Goal: Information Seeking & Learning: Learn about a topic

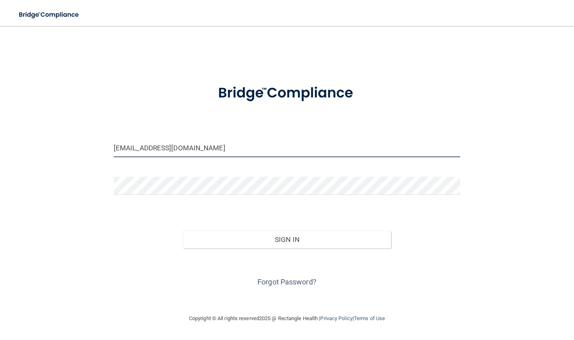
type input "[EMAIL_ADDRESS][DOMAIN_NAME]"
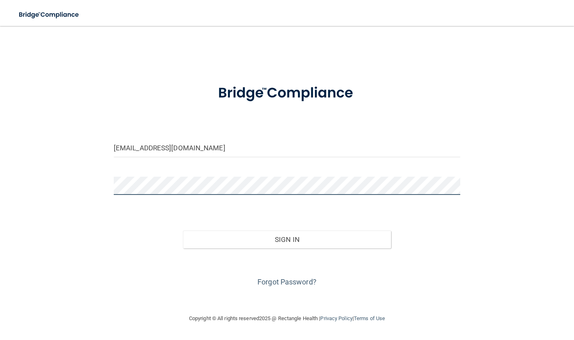
click at [287, 239] on button "Sign In" at bounding box center [287, 239] width 208 height 18
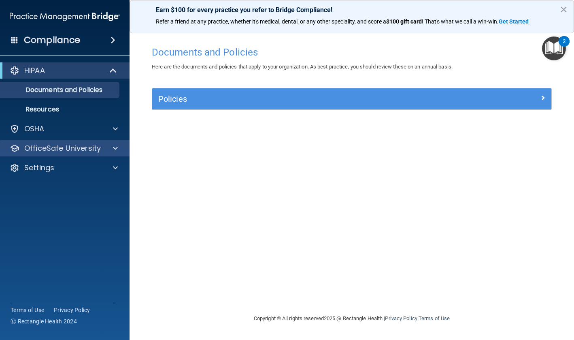
click at [79, 146] on p "OfficeSafe University" at bounding box center [62, 148] width 77 height 10
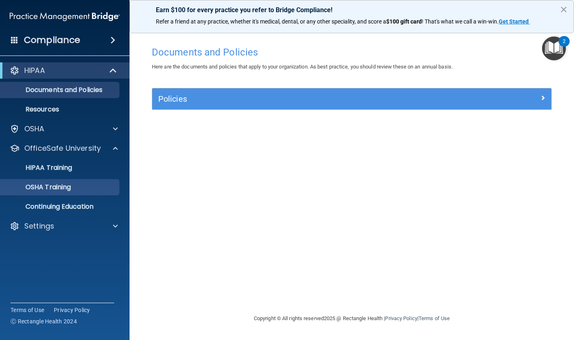
click at [71, 184] on p "OSHA Training" at bounding box center [38, 187] width 66 height 8
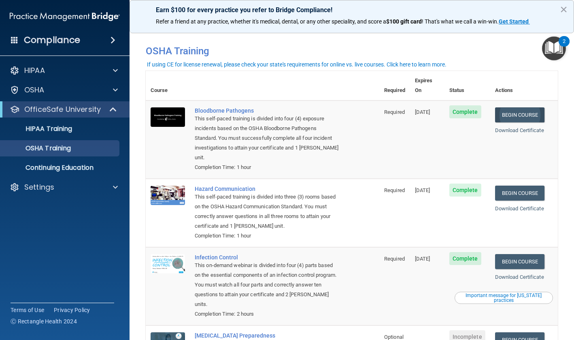
click at [529, 107] on link "Begin Course" at bounding box center [519, 114] width 49 height 15
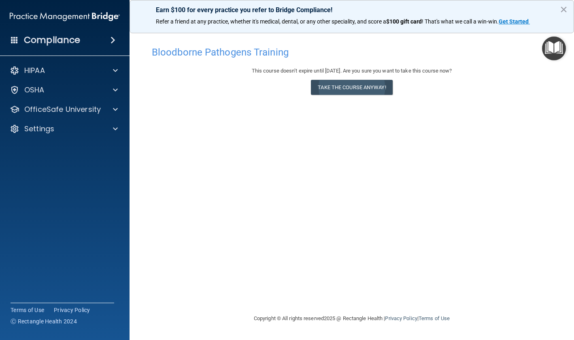
click at [390, 81] on button "Take the course anyway!" at bounding box center [351, 87] width 81 height 15
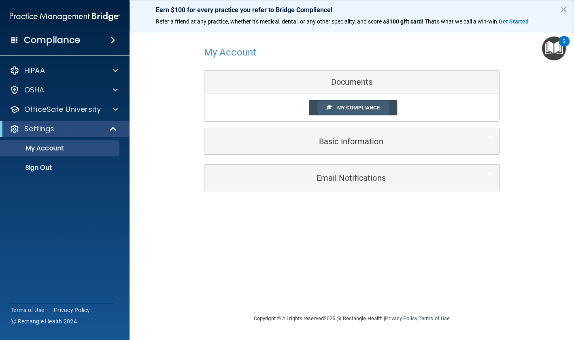
click at [335, 105] on link "My Compliance" at bounding box center [353, 107] width 89 height 15
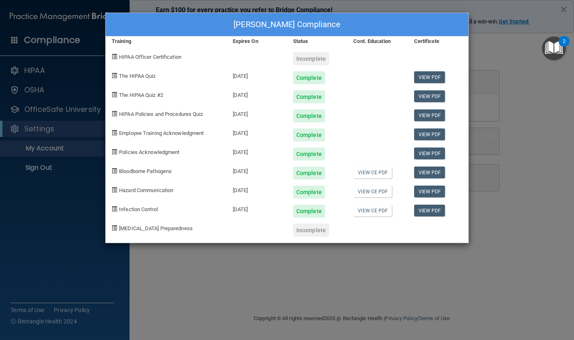
click at [548, 103] on div "[PERSON_NAME] Compliance Training Expires On Status Cont. Education Certificate…" at bounding box center [287, 170] width 574 height 340
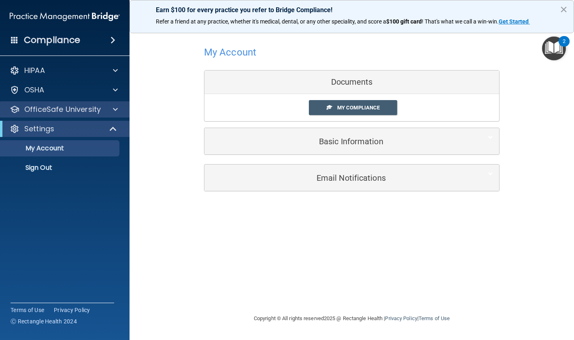
click at [57, 114] on div "OfficeSafe University" at bounding box center [65, 109] width 130 height 16
click at [58, 111] on p "OfficeSafe University" at bounding box center [62, 109] width 77 height 10
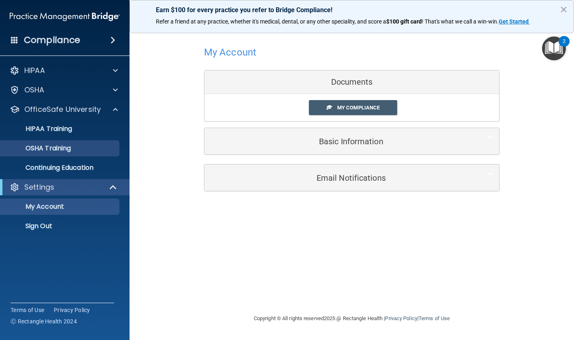
click at [51, 147] on p "OSHA Training" at bounding box center [38, 148] width 66 height 8
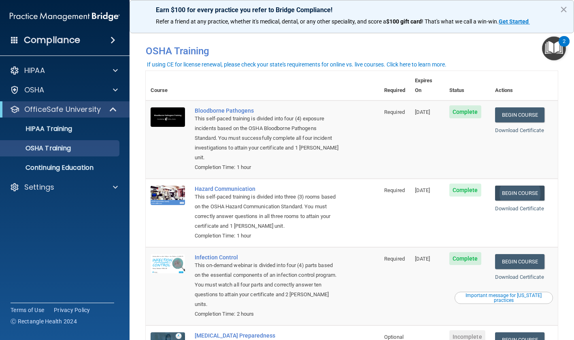
click at [521, 186] on link "Begin Course" at bounding box center [519, 193] width 49 height 15
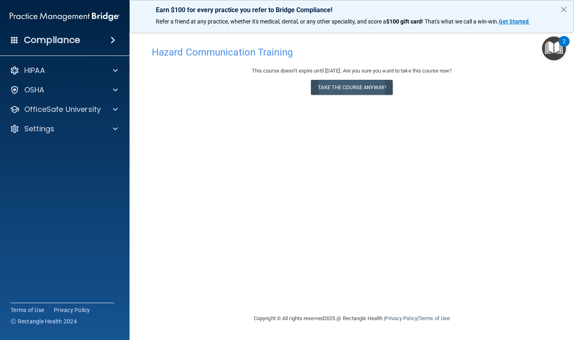
drag, startPoint x: 479, startPoint y: 52, endPoint x: 386, endPoint y: 83, distance: 97.6
click at [386, 83] on button "Take the course anyway!" at bounding box center [351, 87] width 81 height 15
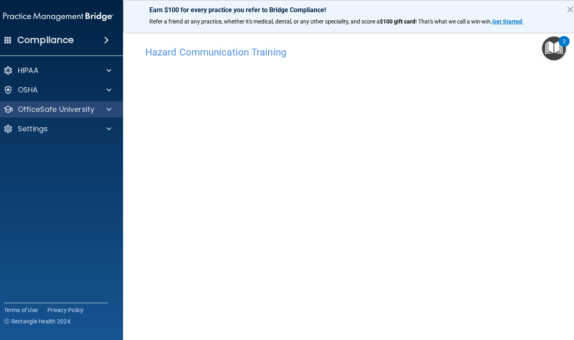
click at [83, 109] on p "OfficeSafe University" at bounding box center [56, 109] width 77 height 10
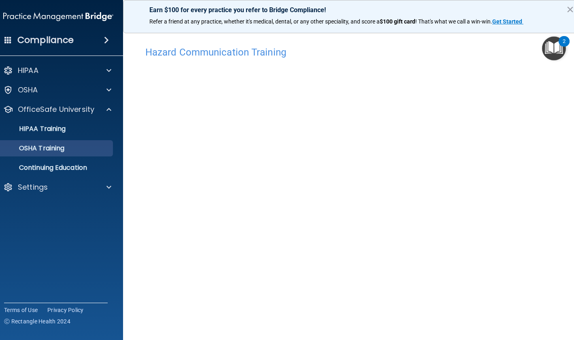
click at [64, 149] on p "OSHA Training" at bounding box center [32, 148] width 66 height 8
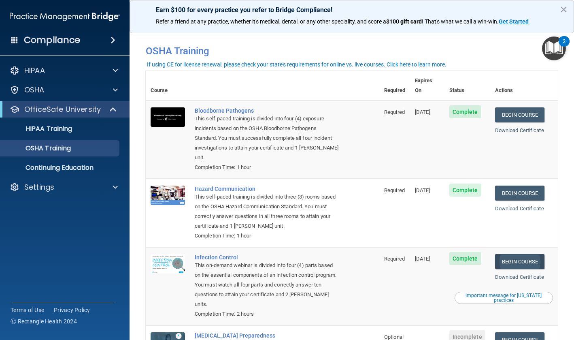
click at [519, 254] on link "Begin Course" at bounding box center [519, 261] width 49 height 15
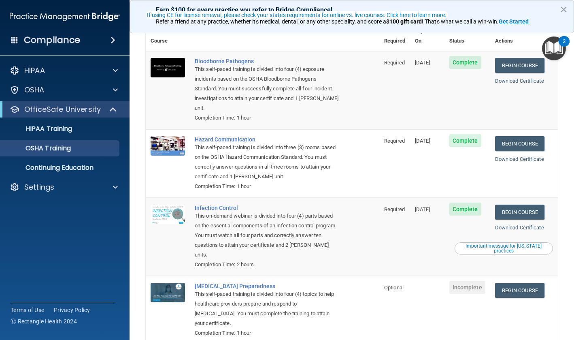
scroll to position [49, 0]
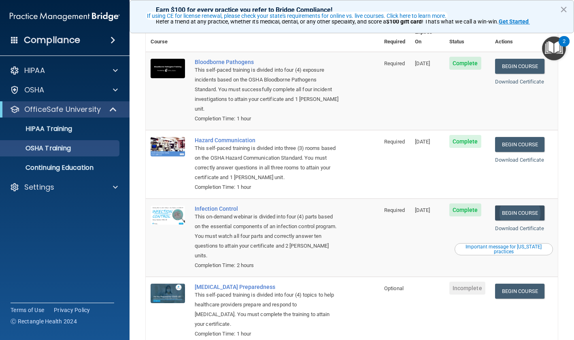
click at [522, 205] on link "Begin Course" at bounding box center [519, 212] width 49 height 15
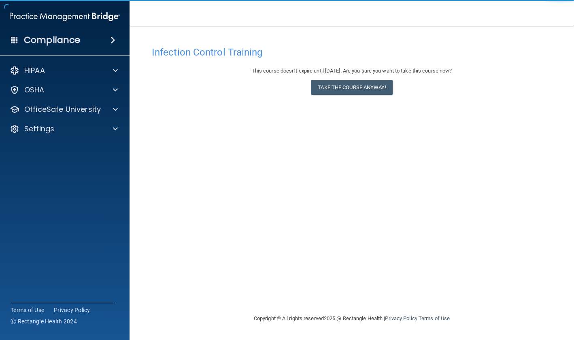
click at [384, 96] on div "This course doesn’t expire until 11/03/2025. Are you sure you want to take this…" at bounding box center [352, 82] width 400 height 33
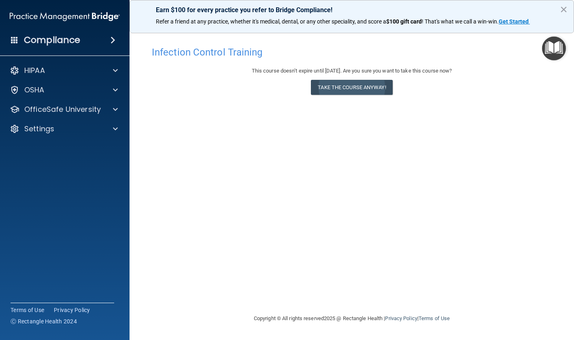
click at [382, 91] on button "Take the course anyway!" at bounding box center [351, 87] width 81 height 15
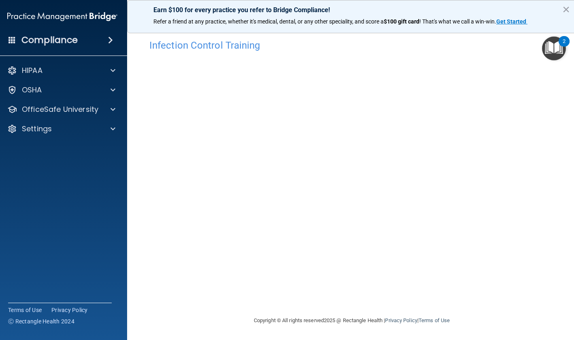
scroll to position [6, 0]
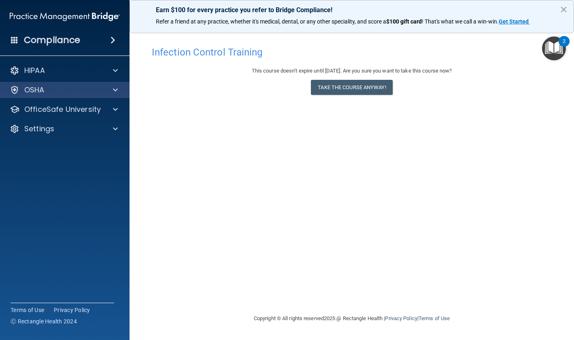
click at [47, 91] on div "OSHA" at bounding box center [54, 90] width 100 height 10
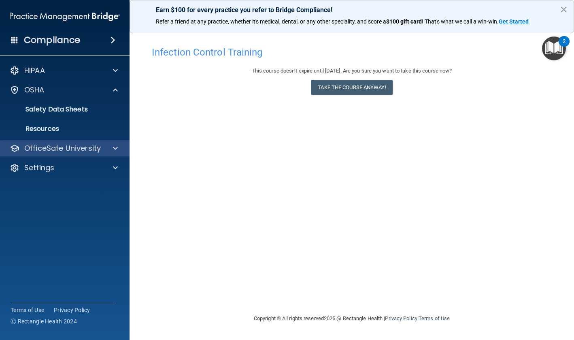
click at [50, 148] on p "OfficeSafe University" at bounding box center [62, 148] width 77 height 10
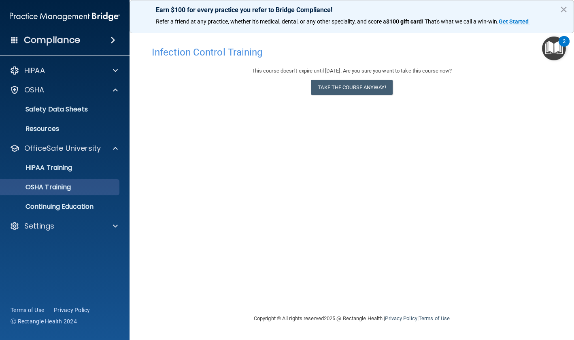
click at [52, 185] on p "OSHA Training" at bounding box center [38, 187] width 66 height 8
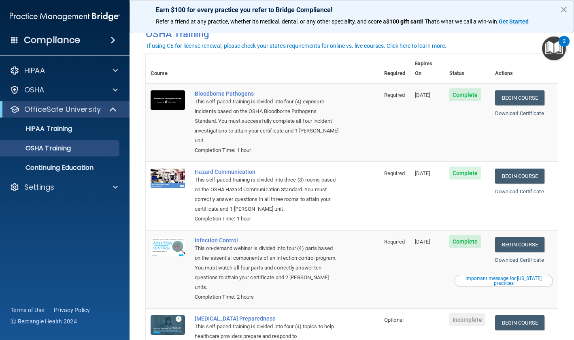
scroll to position [22, 0]
